Goal: Check status: Check status

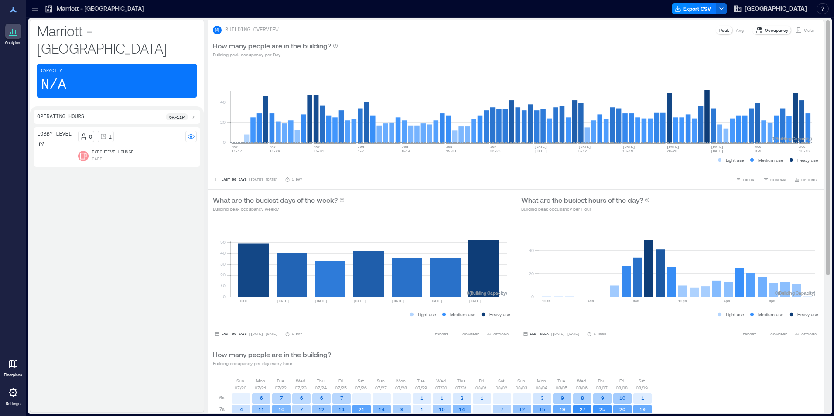
drag, startPoint x: 801, startPoint y: 27, endPoint x: 796, endPoint y: 35, distance: 9.0
click at [804, 27] on p "Visits" at bounding box center [809, 30] width 10 height 7
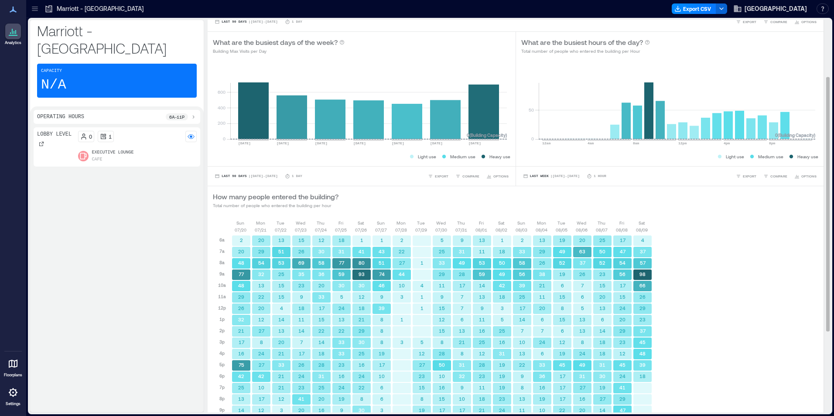
scroll to position [214, 0]
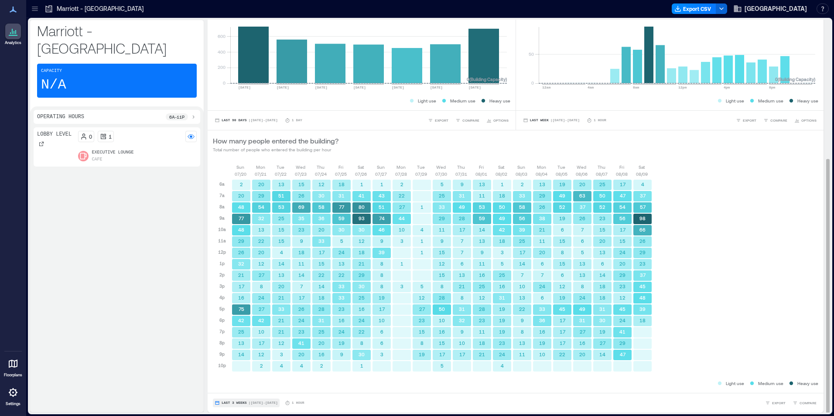
click at [235, 403] on span "Last 3 Weeks" at bounding box center [234, 403] width 25 height 0
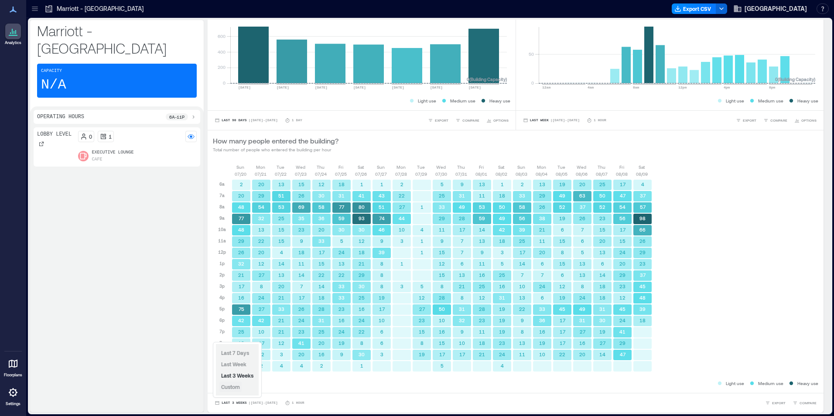
click at [236, 385] on span "Custom" at bounding box center [230, 387] width 19 height 6
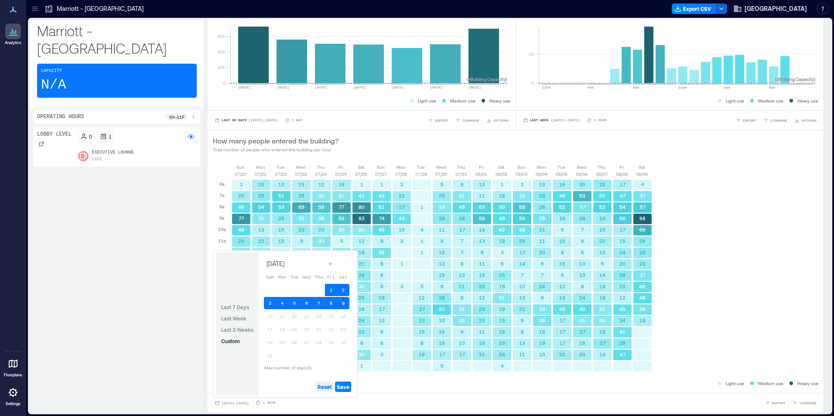
click at [324, 390] on span "Reset" at bounding box center [324, 386] width 14 height 7
click at [294, 314] on button "12" at bounding box center [294, 316] width 12 height 12
click at [280, 314] on button "11" at bounding box center [282, 316] width 12 height 12
click at [346, 389] on span "Save" at bounding box center [343, 386] width 13 height 7
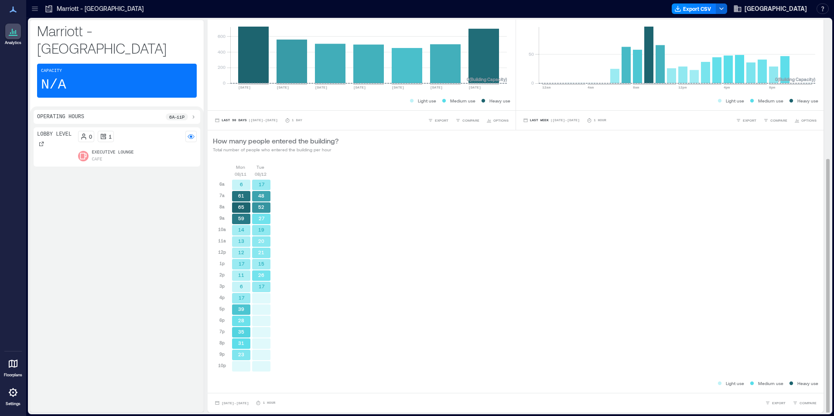
scroll to position [1, 0]
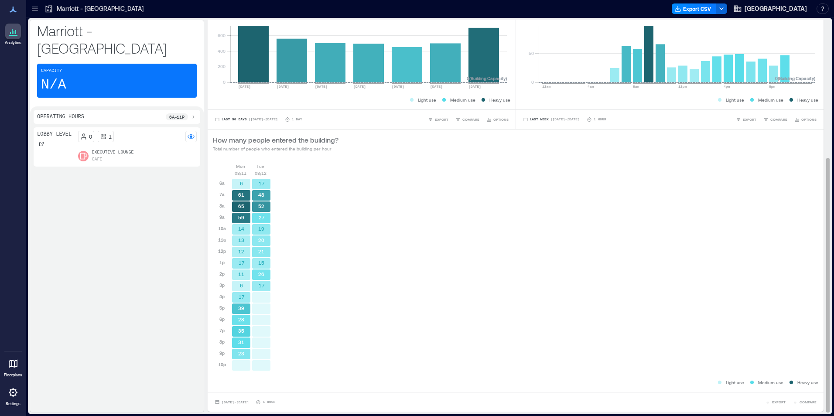
click at [394, 240] on div "[DATE] [DATE] 6a 7a 8a 9a 10a 11a 12p 1p 2p 3p 4p 5p 6p 7p 8p 9p 10p 6 61 65 59…" at bounding box center [515, 270] width 605 height 215
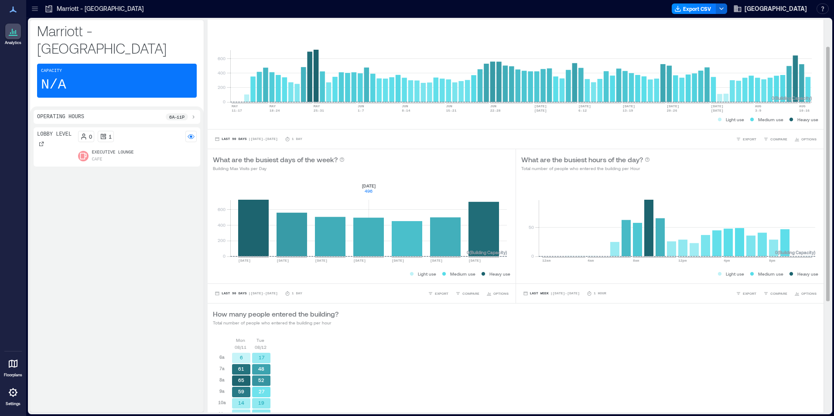
scroll to position [0, 0]
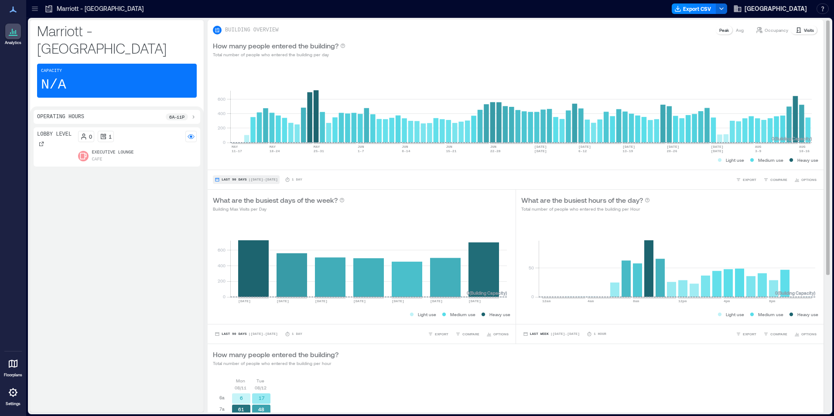
click at [239, 180] on span "Last 90 Days" at bounding box center [234, 180] width 25 height 0
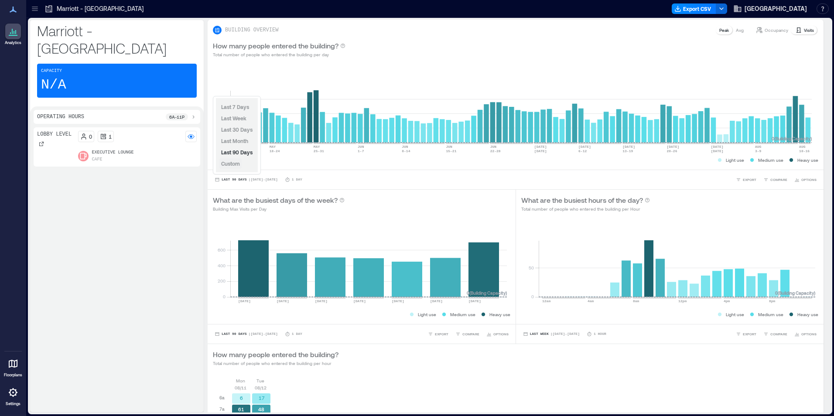
click at [233, 164] on span "Custom" at bounding box center [230, 163] width 19 height 6
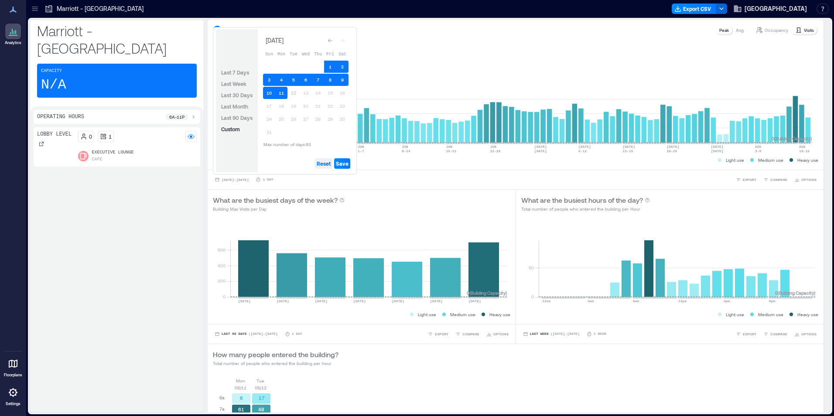
click at [322, 164] on span "Reset" at bounding box center [324, 163] width 14 height 7
click at [281, 93] on button "11" at bounding box center [281, 93] width 12 height 12
click at [270, 92] on button "10" at bounding box center [269, 93] width 12 height 12
click at [338, 78] on button "9" at bounding box center [342, 80] width 12 height 12
click at [334, 79] on button "8" at bounding box center [330, 80] width 12 height 12
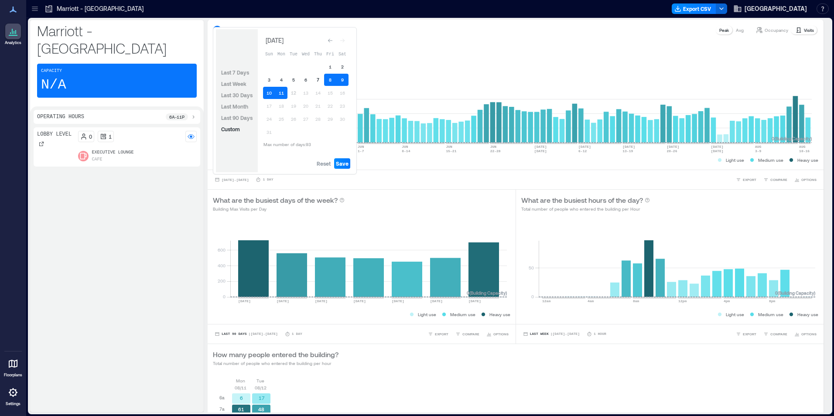
click at [319, 84] on button "7" at bounding box center [318, 80] width 12 height 12
click at [346, 160] on span "Save" at bounding box center [342, 163] width 13 height 7
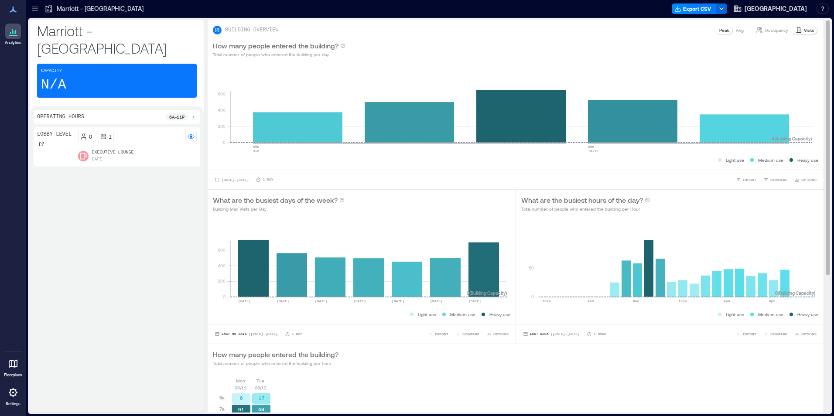
click at [430, 368] on div "How many people entered the building? Total number of people who entered the bu…" at bounding box center [516, 358] width 616 height 28
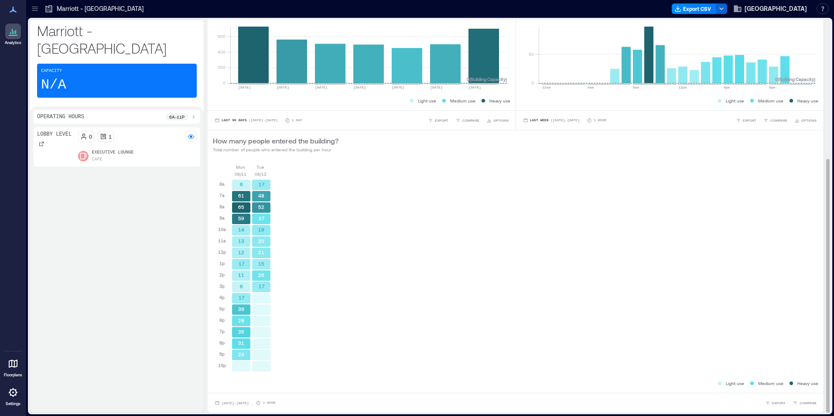
scroll to position [1, 0]
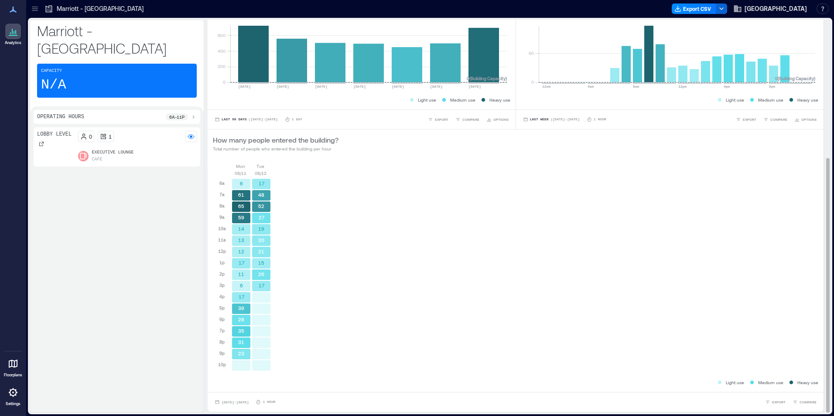
click at [464, 217] on div "[DATE] [DATE] 6a 7a 8a 9a 10a 11a 12p 1p 2p 3p 4p 5p 6p 7p 8p 9p 10p 6 61 65 59…" at bounding box center [515, 270] width 605 height 215
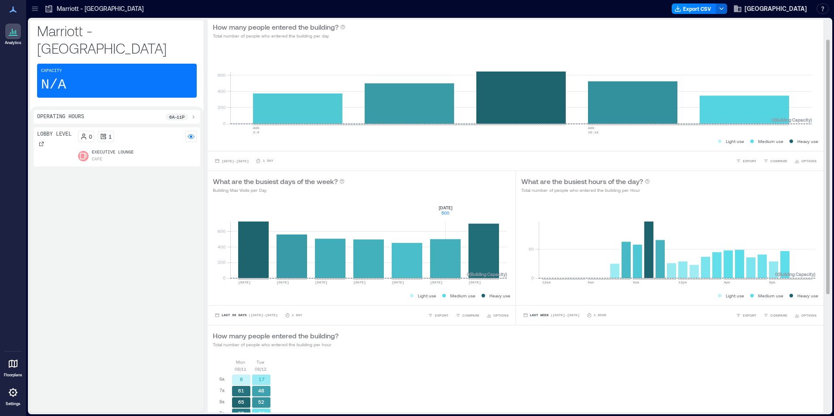
scroll to position [0, 0]
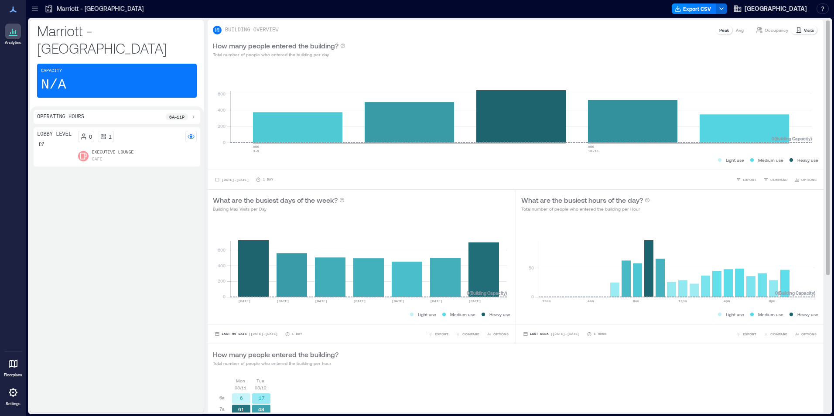
click at [773, 31] on p "Occupancy" at bounding box center [777, 30] width 24 height 7
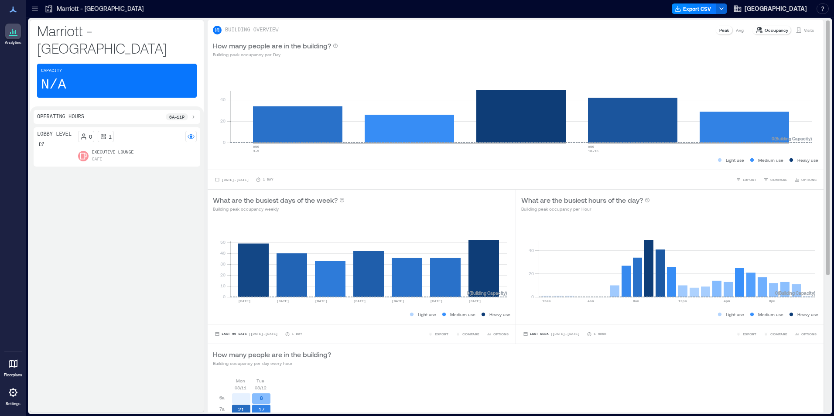
click at [804, 33] on p "Visits" at bounding box center [809, 30] width 10 height 7
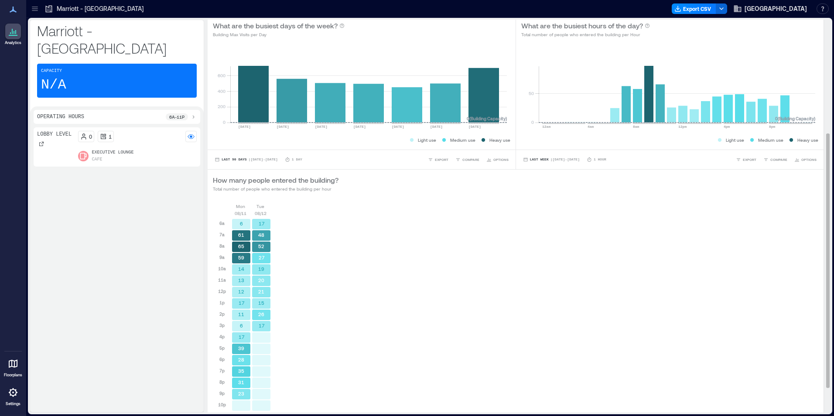
scroll to position [214, 0]
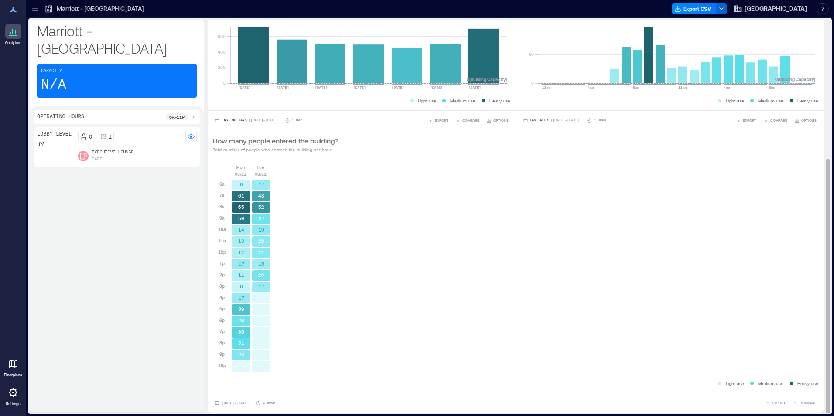
click at [334, 188] on div "[DATE] [DATE] 6a 7a 8a 9a 10a 11a 12p 1p 2p 3p 4p 5p 6p 7p 8p 9p 10p 6 61 65 59…" at bounding box center [515, 271] width 605 height 215
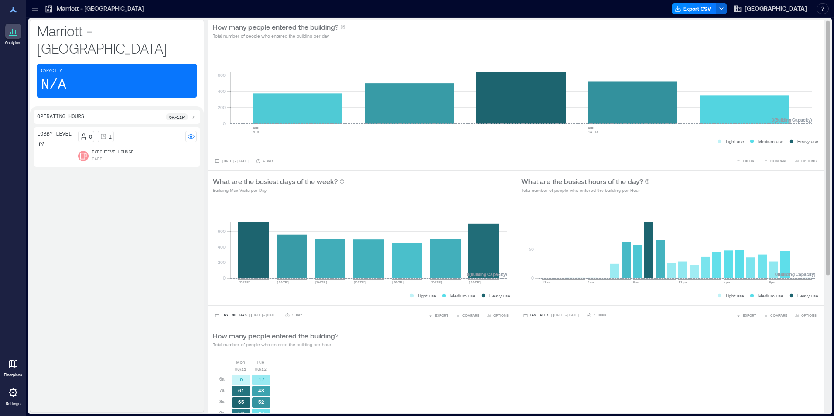
scroll to position [0, 0]
